Goal: Obtain resource: Obtain resource

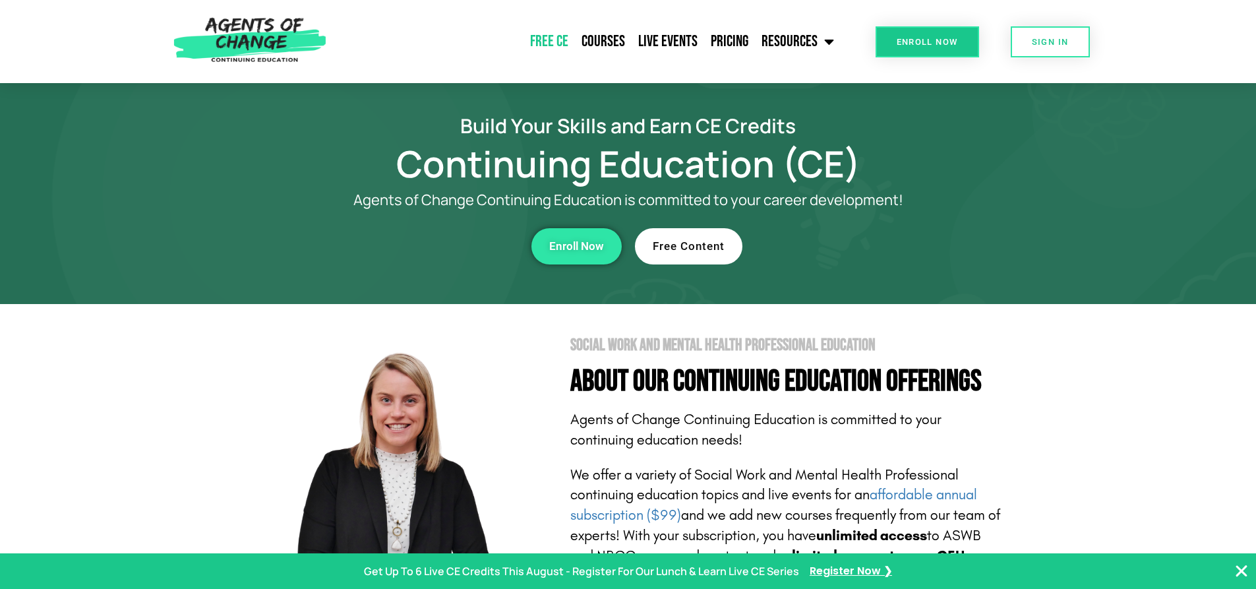
click at [554, 47] on link "Free CE" at bounding box center [548, 41] width 51 height 33
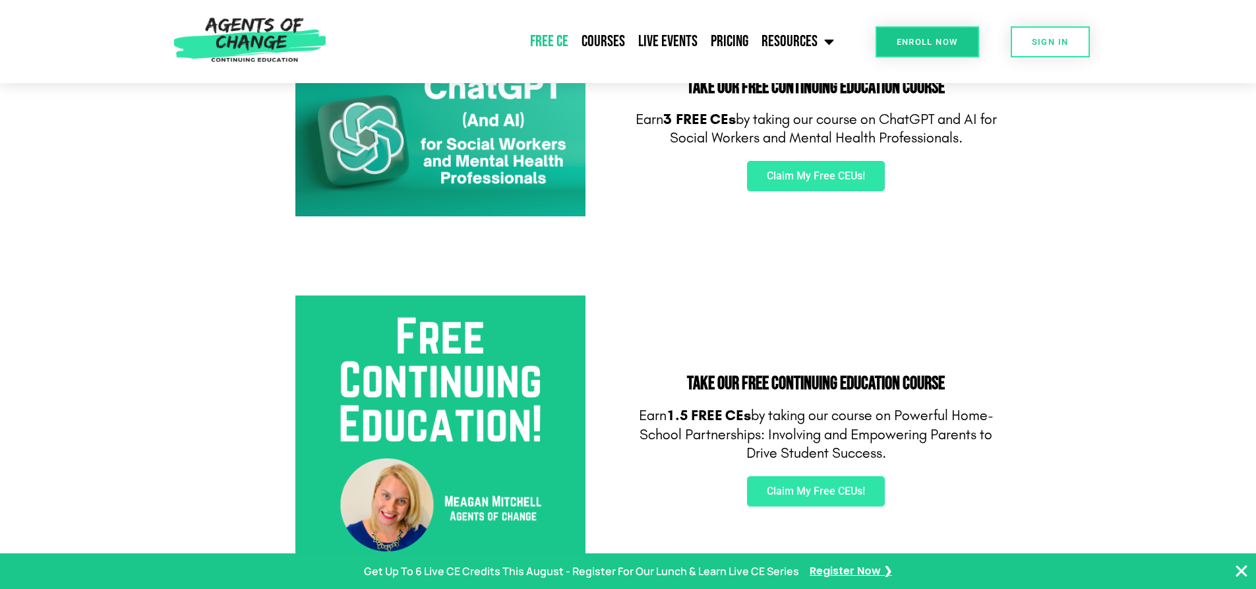
scroll to position [198, 0]
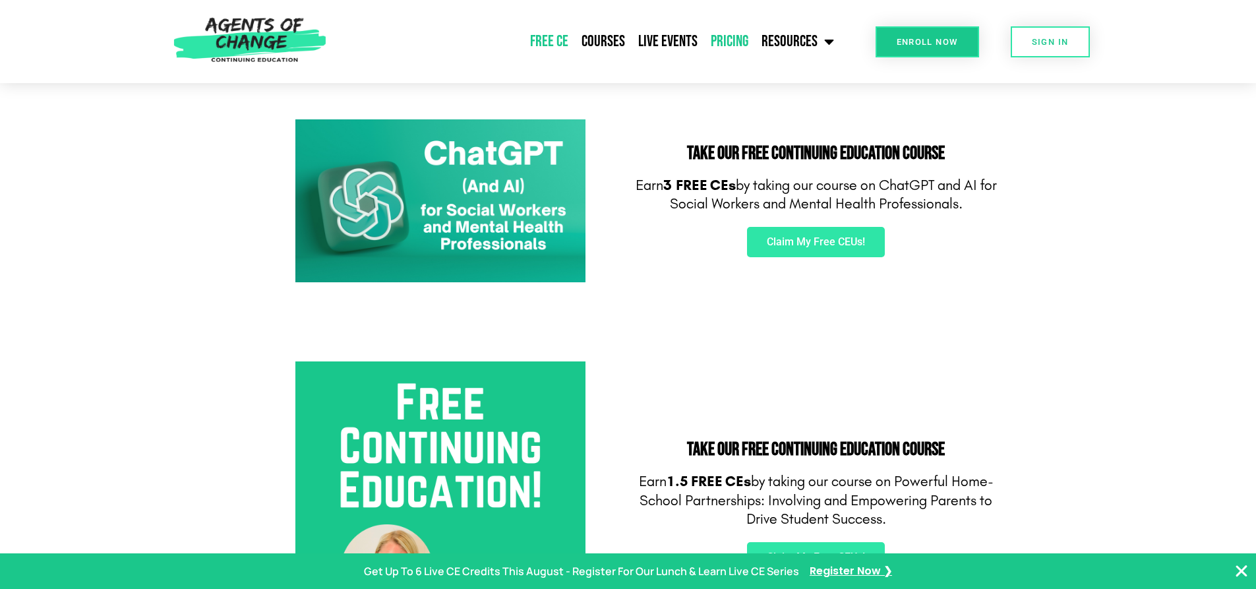
click at [742, 41] on link "Pricing" at bounding box center [729, 41] width 51 height 33
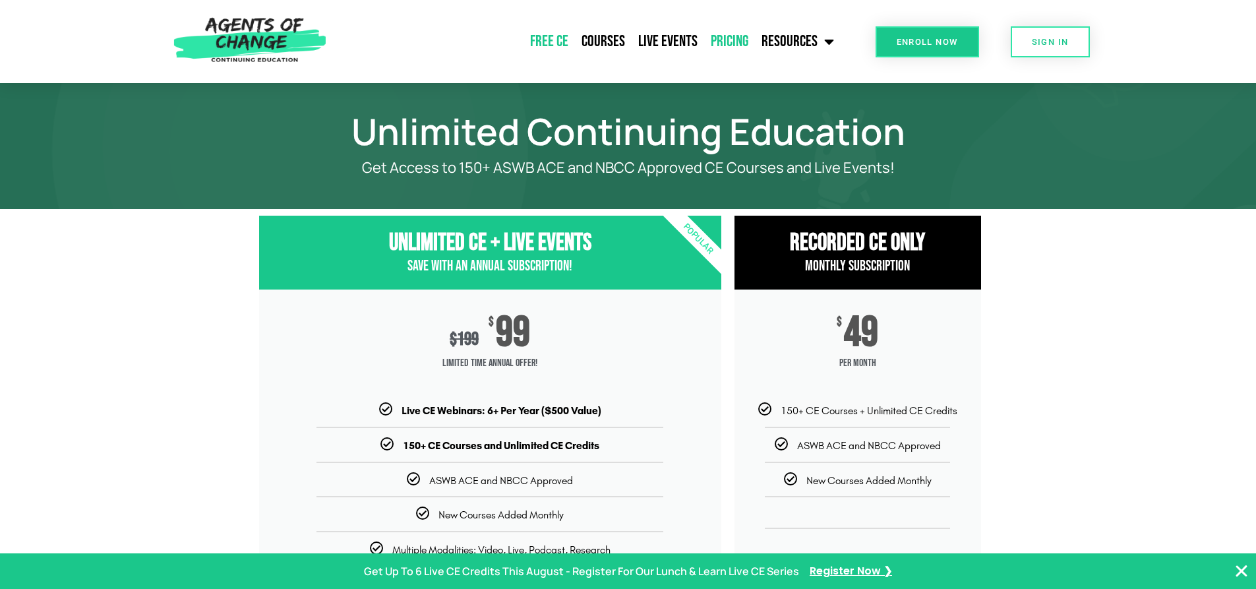
click at [567, 40] on link "Free CE" at bounding box center [548, 41] width 51 height 33
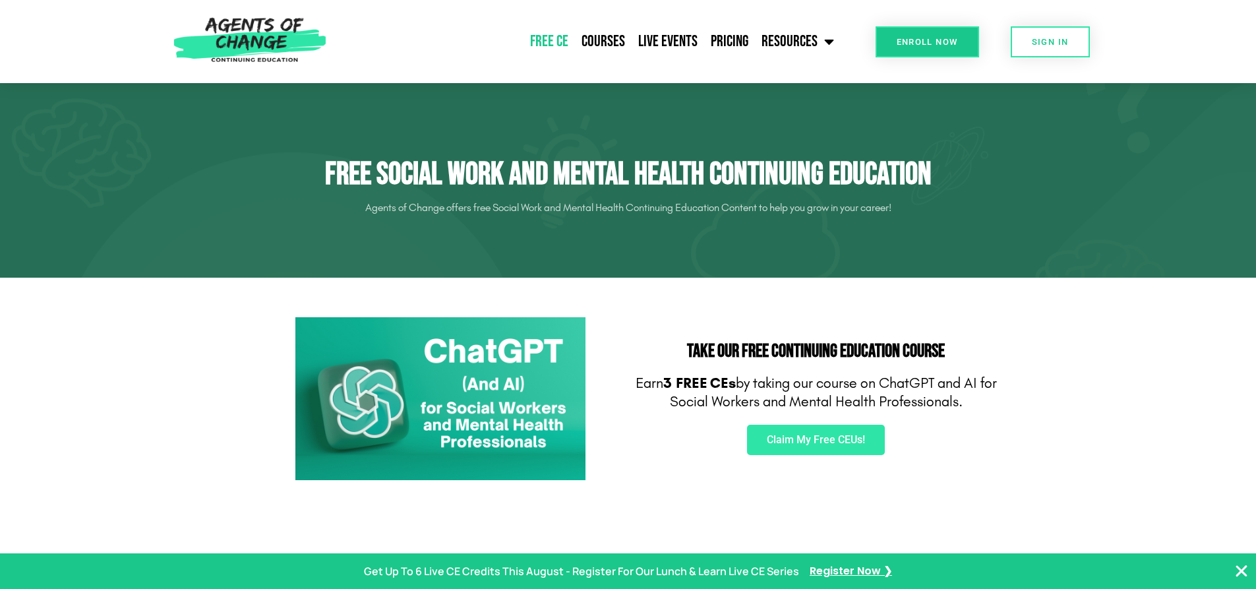
scroll to position [132, 0]
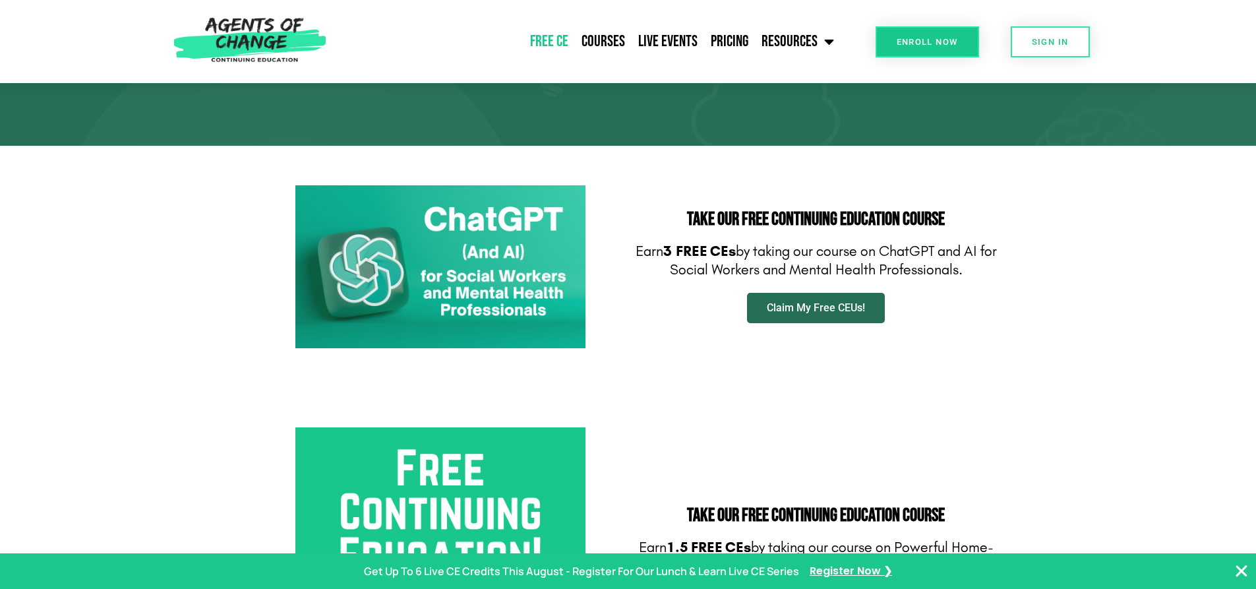
click at [843, 310] on span "Claim My Free CEUs!" at bounding box center [816, 308] width 98 height 11
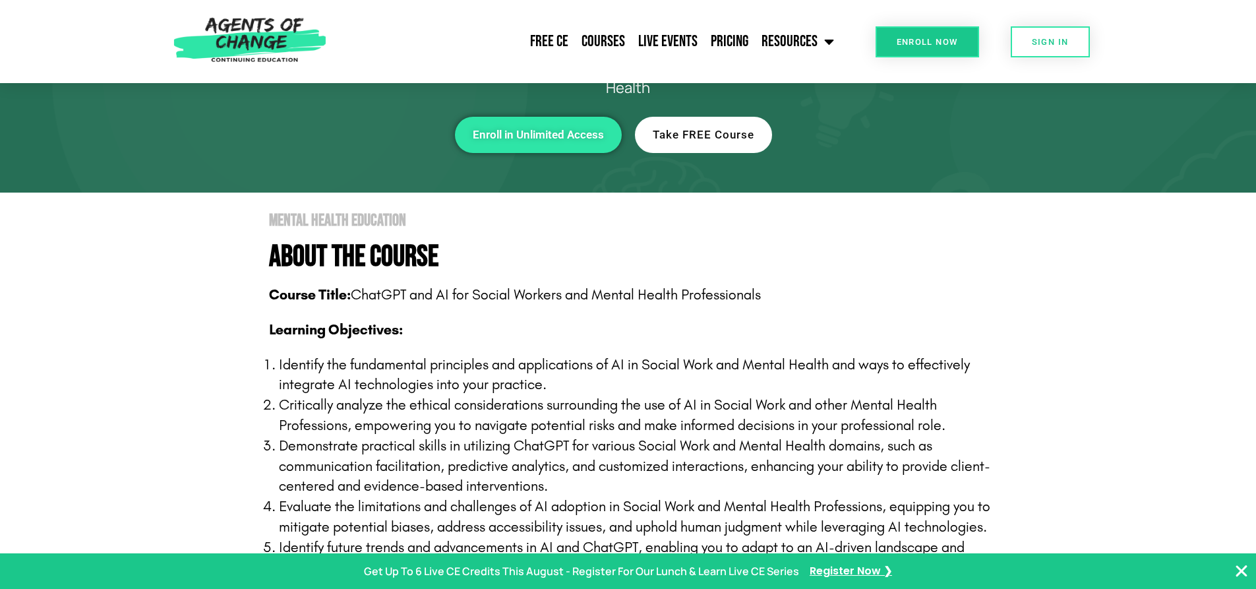
scroll to position [66, 0]
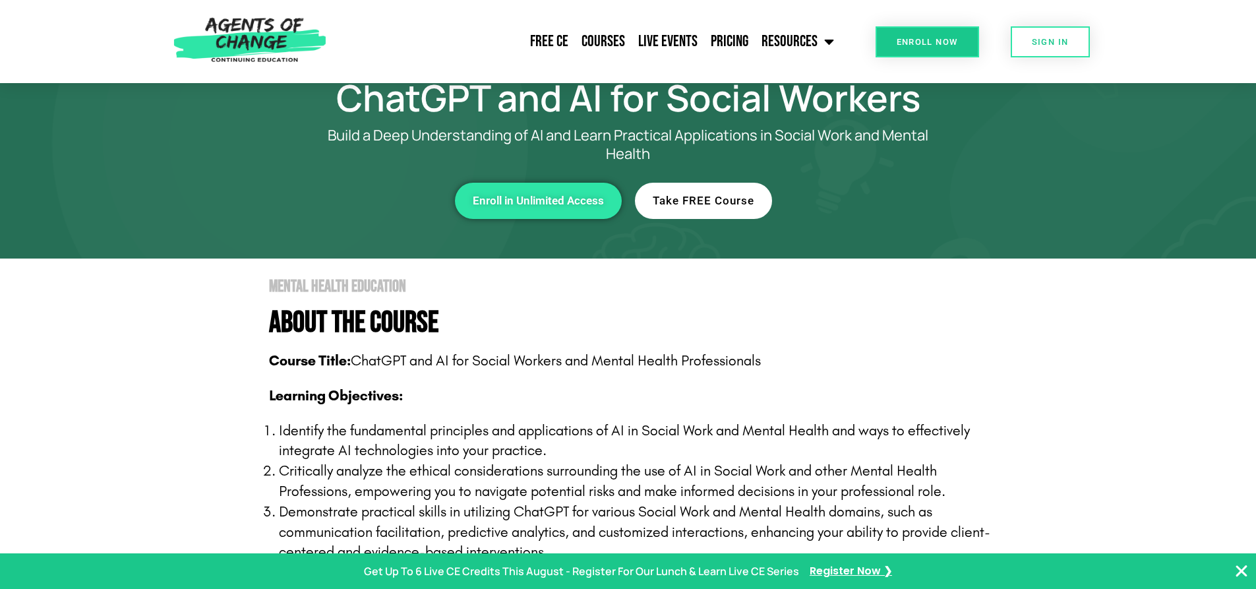
click at [712, 197] on span "Take FREE Course" at bounding box center [704, 200] width 102 height 11
